Goal: Feedback & Contribution: Leave review/rating

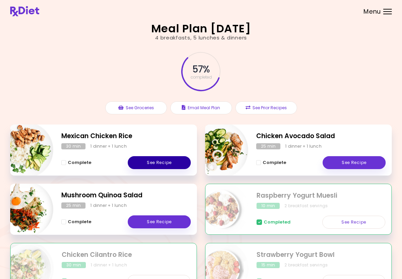
click at [164, 161] on link "See Recipe" at bounding box center [159, 162] width 63 height 13
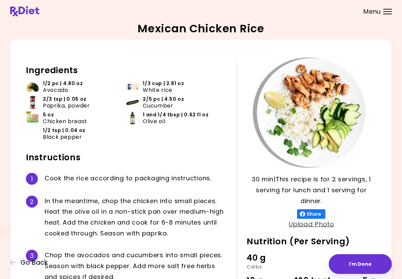
click at [363, 264] on button "I'm Done" at bounding box center [360, 264] width 63 height 20
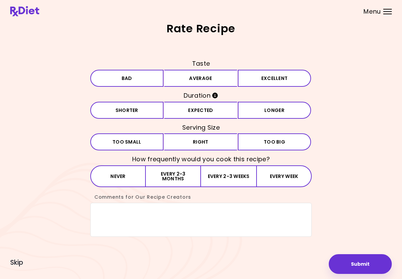
click at [205, 78] on button "Average" at bounding box center [200, 78] width 73 height 17
click at [140, 114] on button "Shorter" at bounding box center [126, 110] width 73 height 17
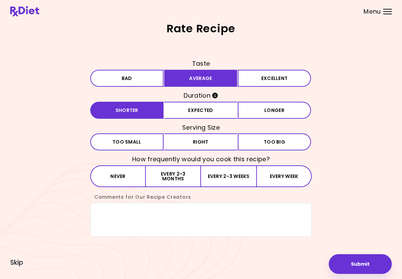
click at [137, 142] on span "Too small" at bounding box center [126, 142] width 29 height 5
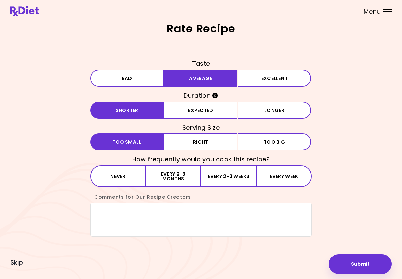
click at [239, 173] on button "Every 2-3 weeks" at bounding box center [228, 177] width 55 height 22
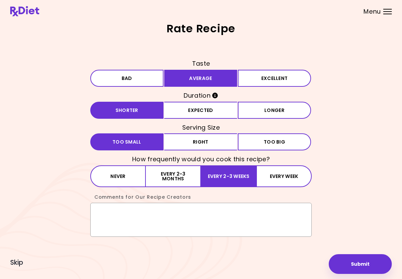
click at [104, 205] on textarea "Comments for Our Recipe Creators" at bounding box center [200, 220] width 221 height 34
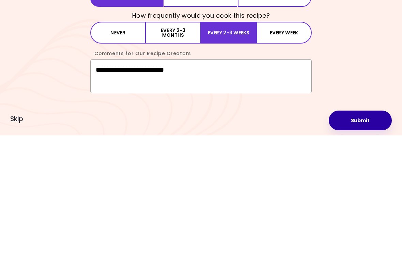
type textarea "**********"
click at [367, 254] on button "Submit" at bounding box center [360, 264] width 63 height 20
